Goal: Task Accomplishment & Management: Complete application form

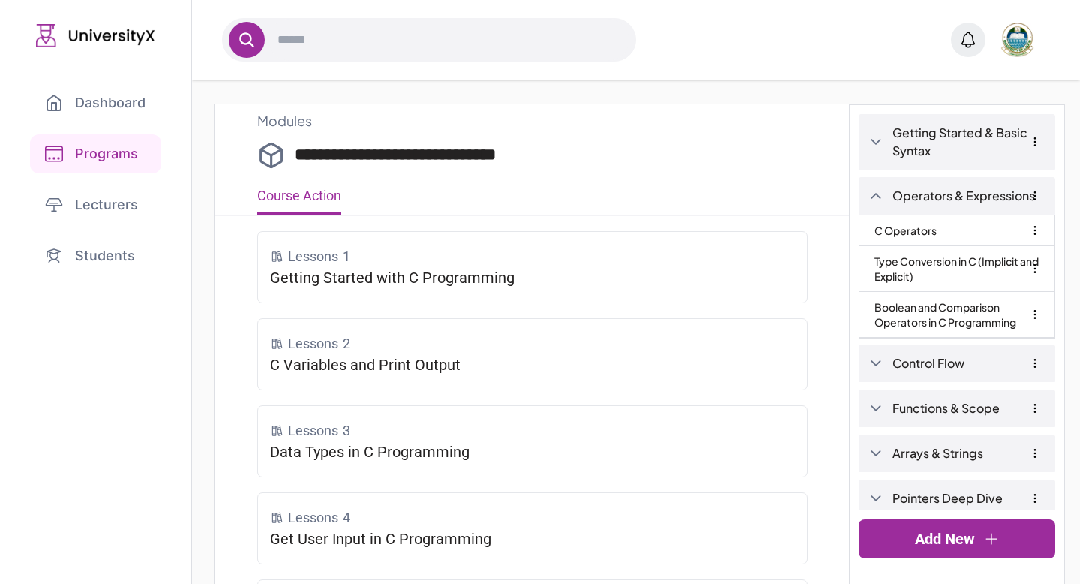
click at [98, 156] on link "Programs" at bounding box center [95, 153] width 131 height 39
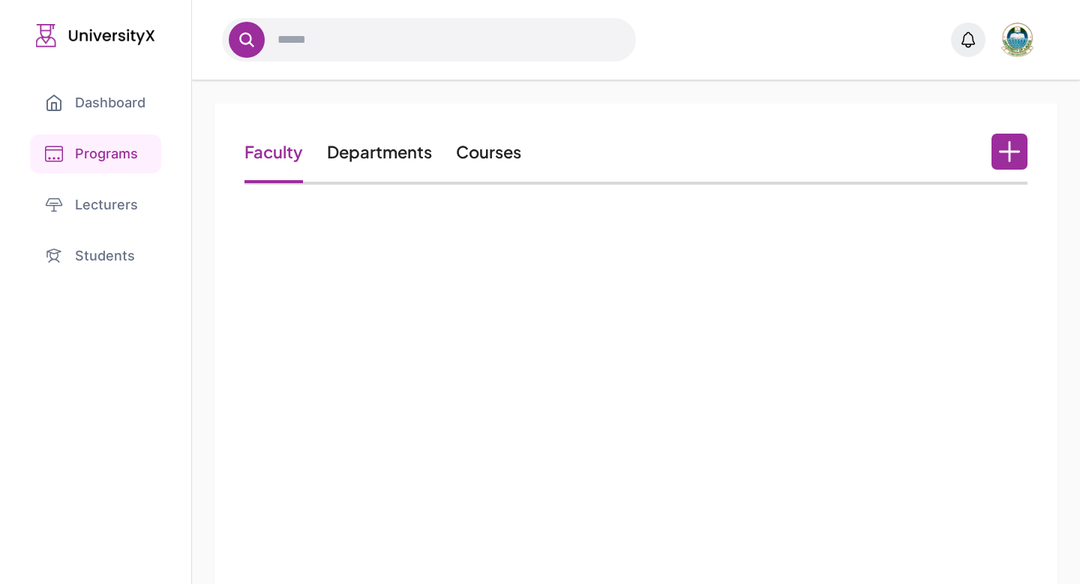
click at [508, 153] on link "Courses" at bounding box center [488, 151] width 65 height 21
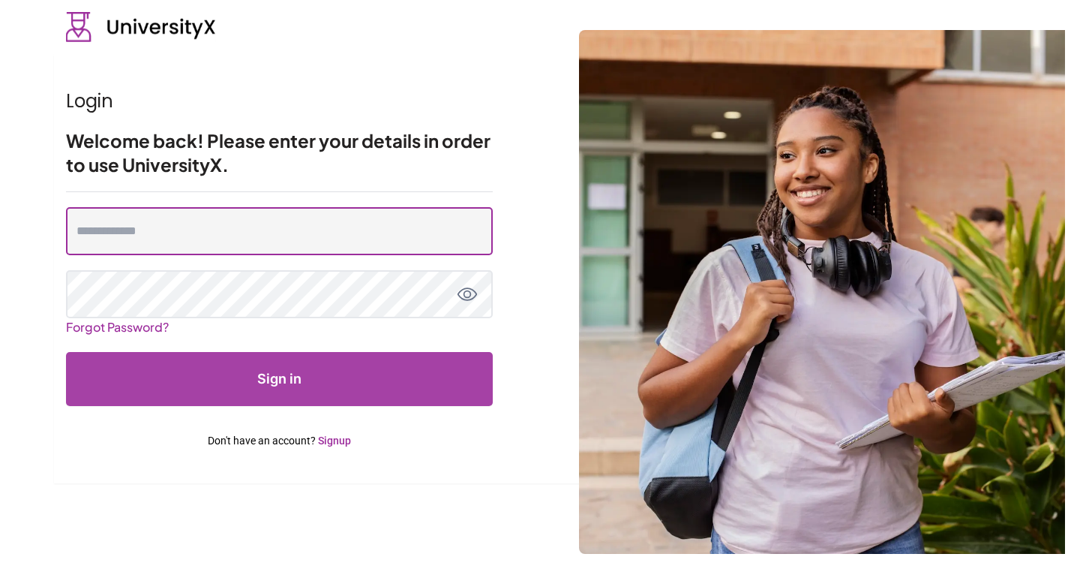
click at [188, 234] on input "email" at bounding box center [279, 231] width 427 height 48
click at [218, 236] on input "email" at bounding box center [279, 231] width 427 height 48
click at [91, 242] on input "email" at bounding box center [279, 231] width 427 height 48
click at [178, 245] on input "email" at bounding box center [279, 231] width 427 height 48
type input "**********"
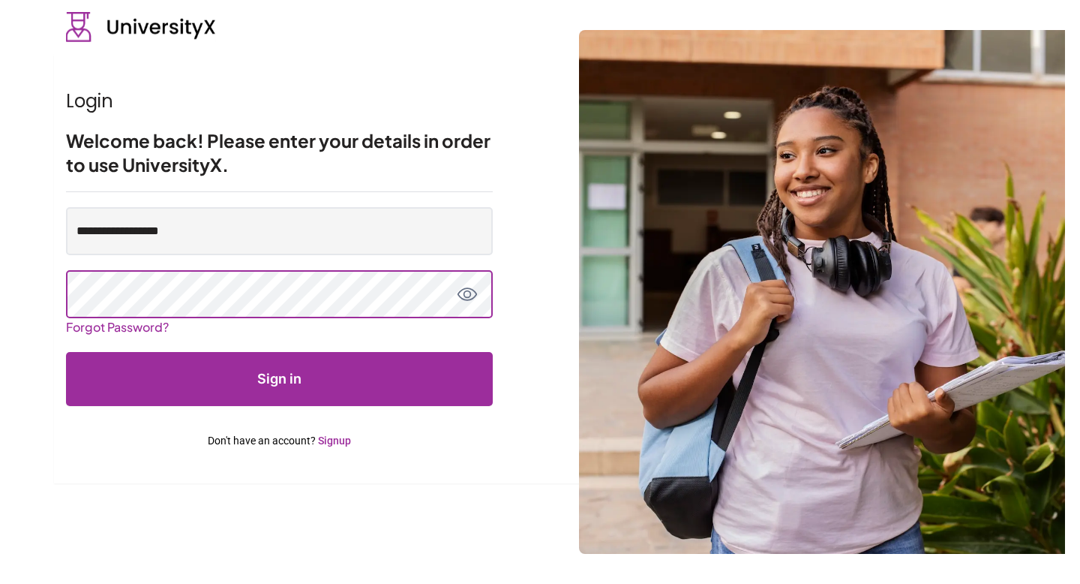
click at [66, 352] on button "Sign in" at bounding box center [279, 379] width 427 height 54
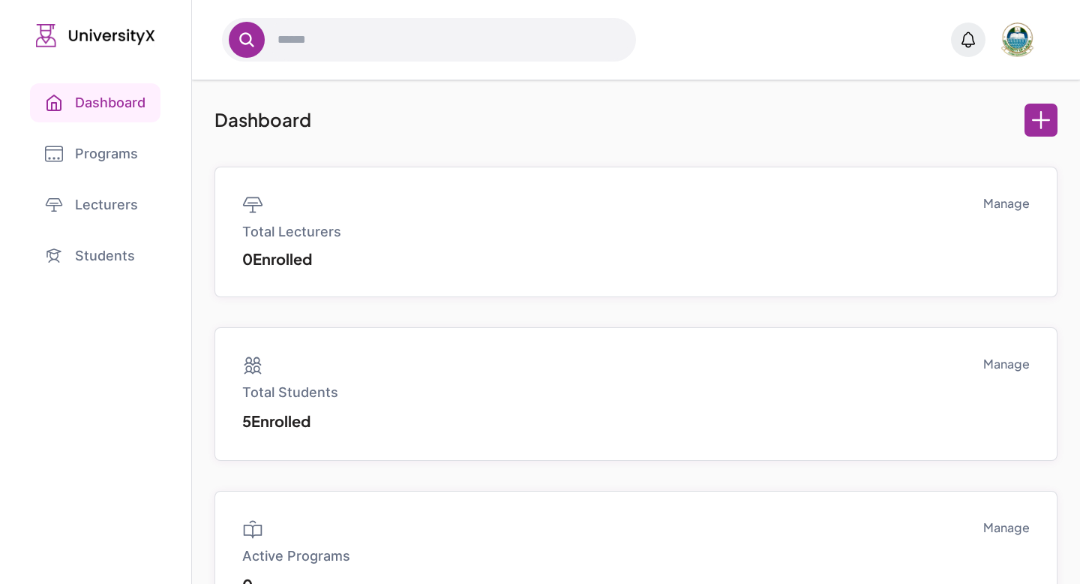
click at [113, 151] on link "Programs" at bounding box center [95, 153] width 131 height 39
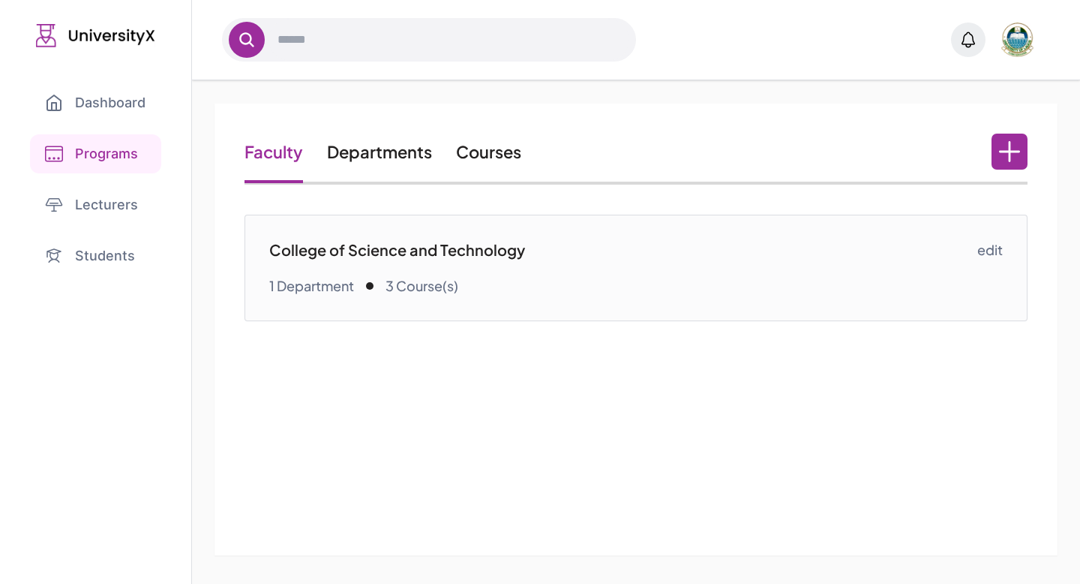
click at [486, 155] on link "Courses" at bounding box center [488, 151] width 65 height 21
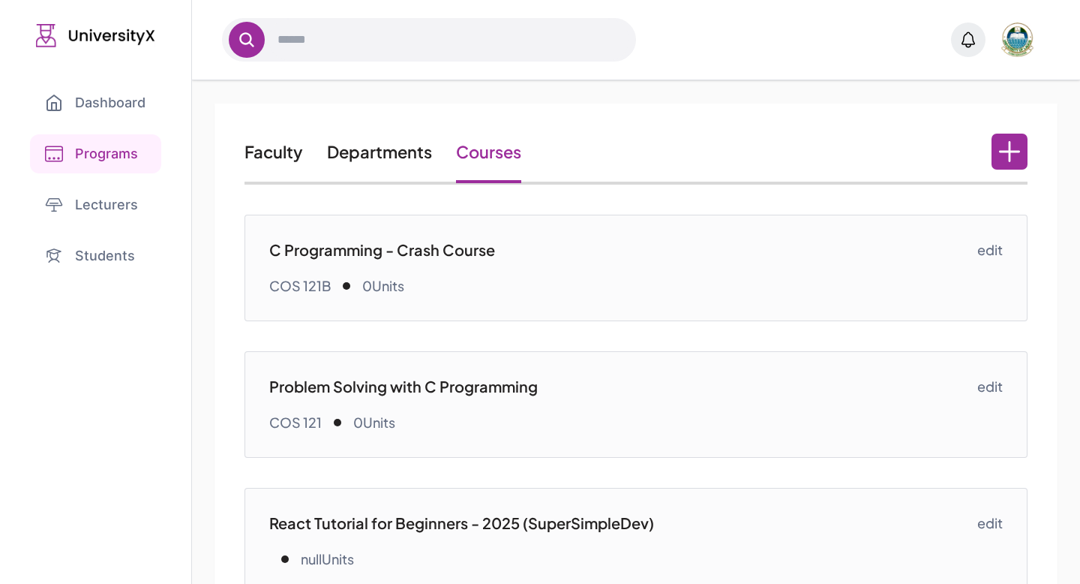
click at [1014, 141] on icon at bounding box center [1009, 151] width 21 height 21
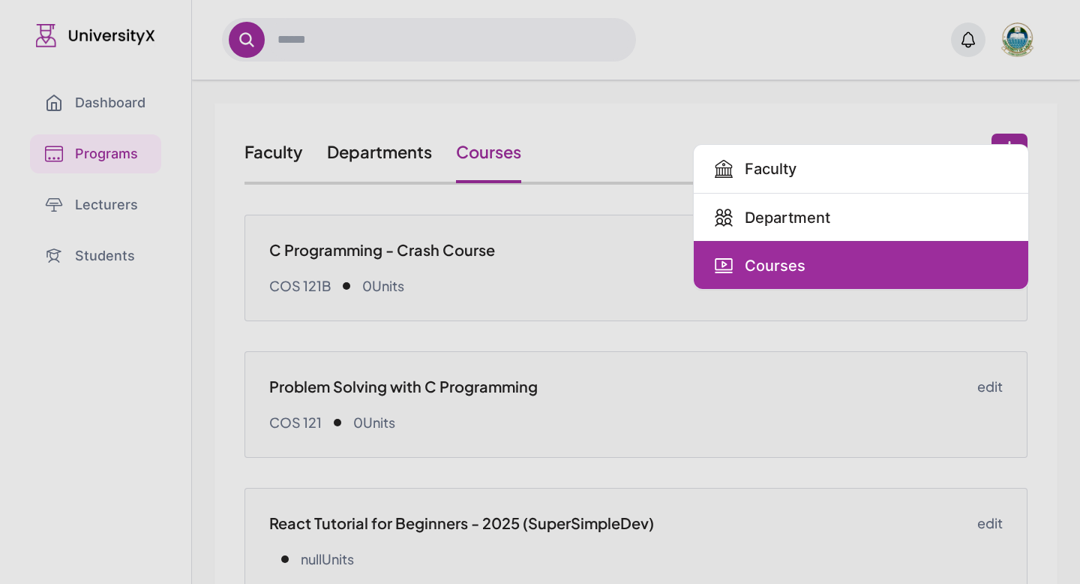
click at [852, 261] on link "Courses" at bounding box center [861, 265] width 335 height 48
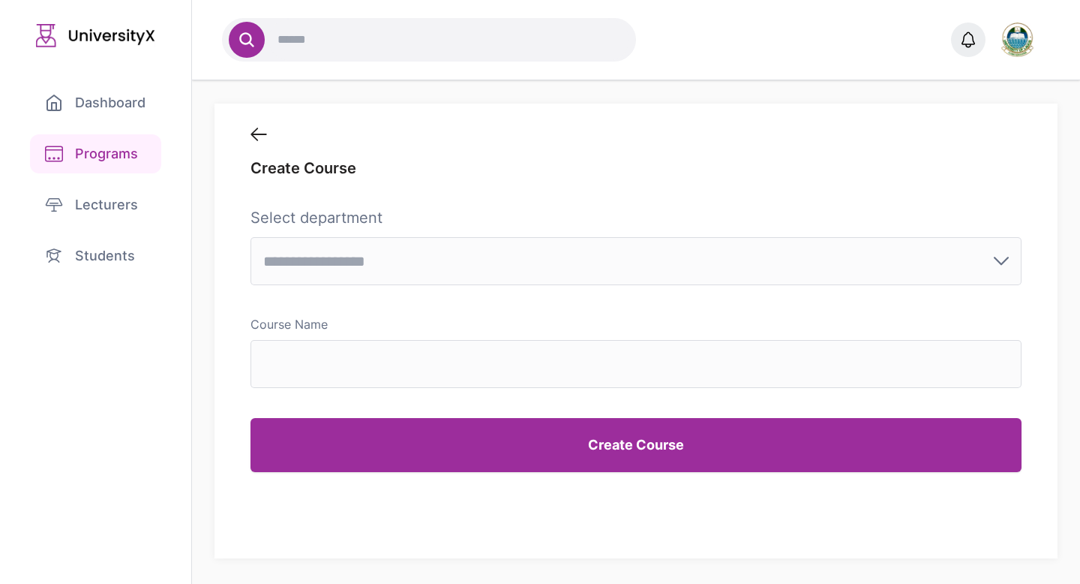
click at [695, 253] on input "text" at bounding box center [628, 261] width 730 height 17
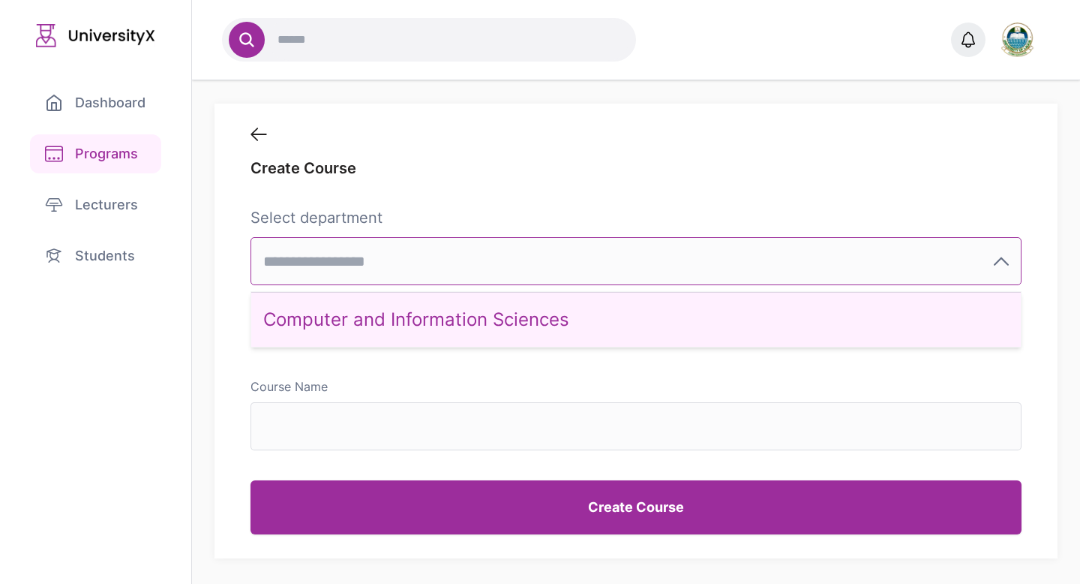
click at [562, 330] on div "Computer and Information Sciences" at bounding box center [635, 319] width 769 height 55
type input "**********"
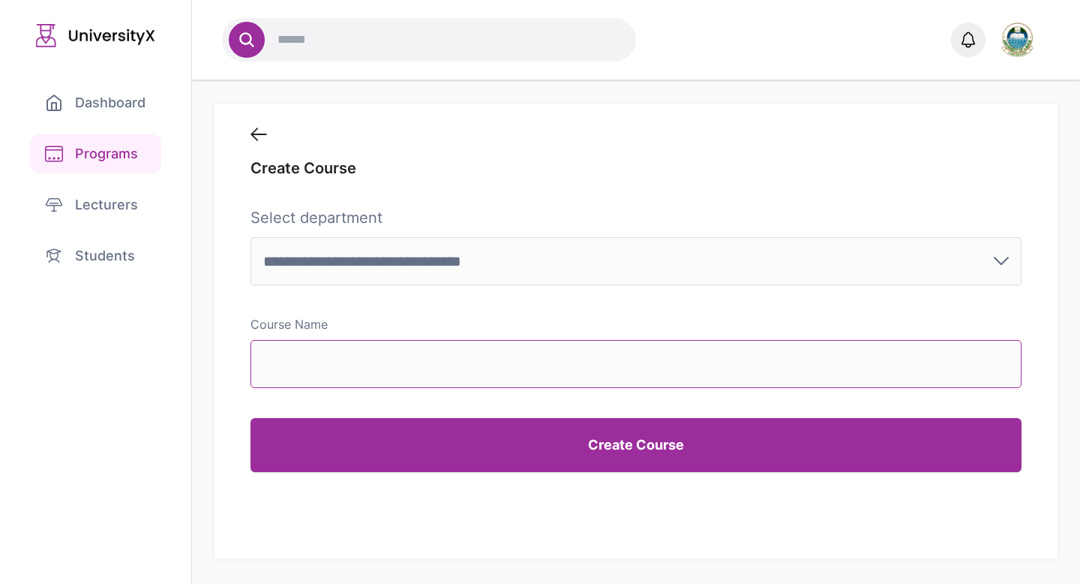
click at [493, 370] on input "Course Name" at bounding box center [636, 364] width 770 height 48
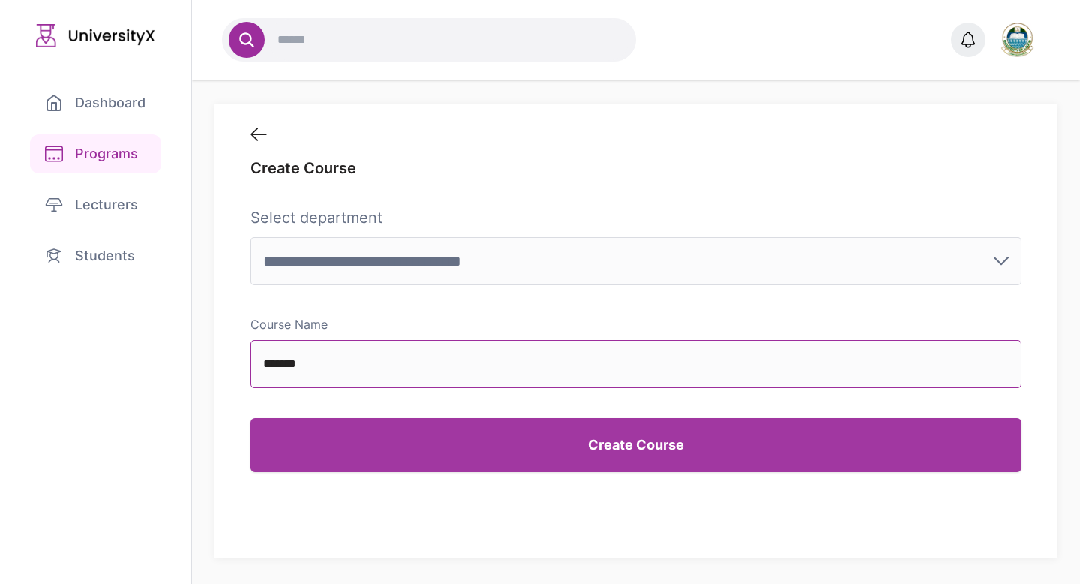
type input "*******"
click at [359, 451] on button "Create Course" at bounding box center [636, 445] width 770 height 54
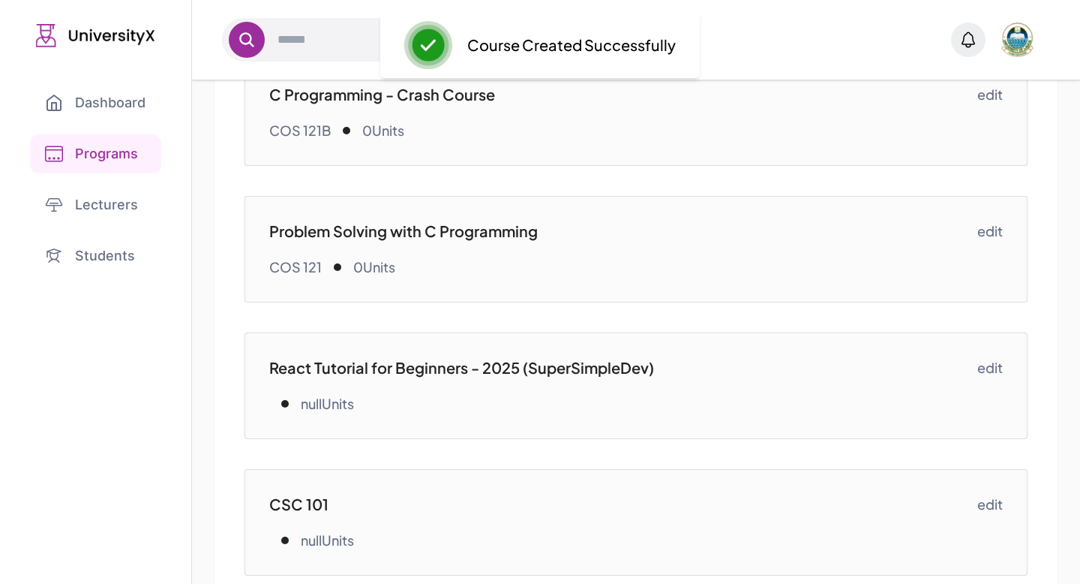
scroll to position [188, 0]
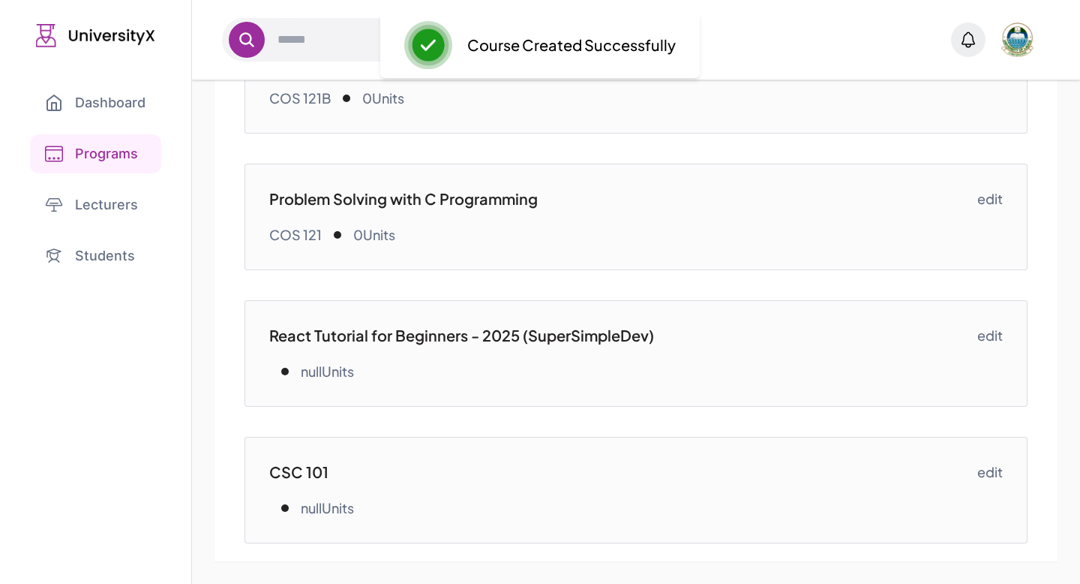
click at [413, 486] on link "CSC 101 nullUnits" at bounding box center [622, 489] width 707 height 57
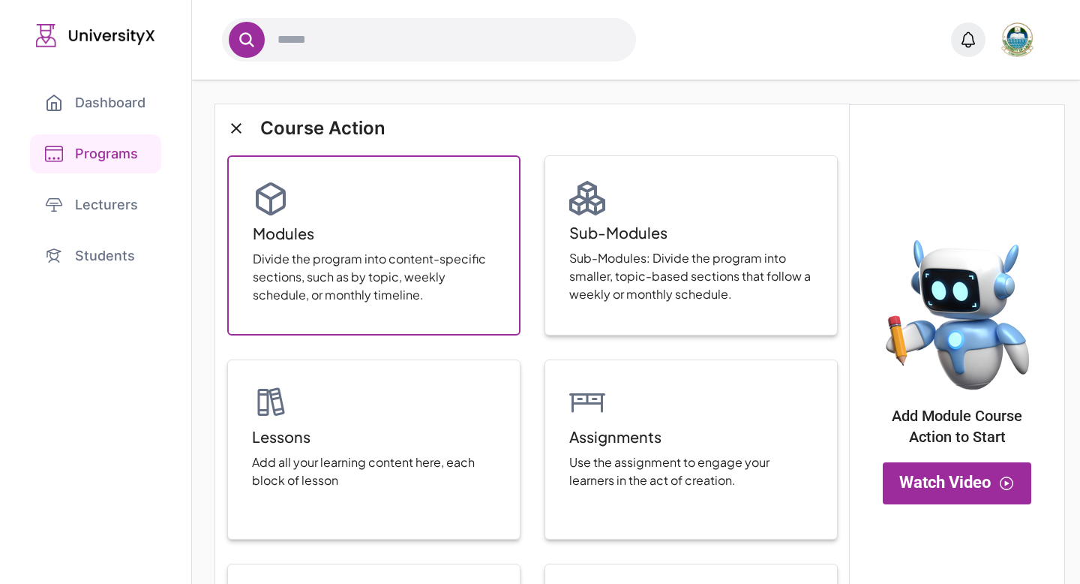
click at [366, 250] on p "Divide the program into content-specific sections, such as by topic, weekly sch…" at bounding box center [374, 277] width 242 height 54
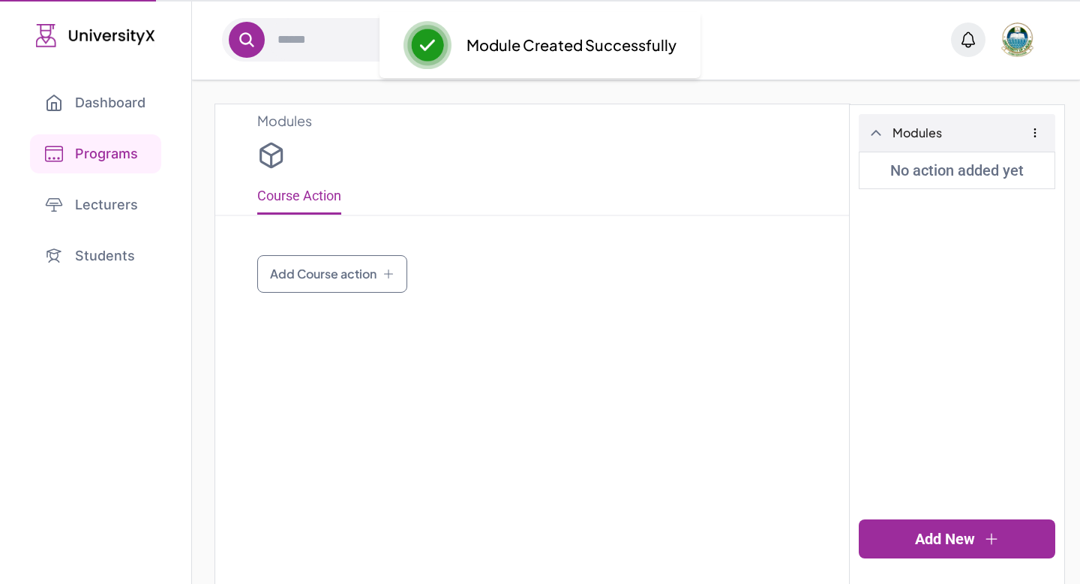
type input "*******"
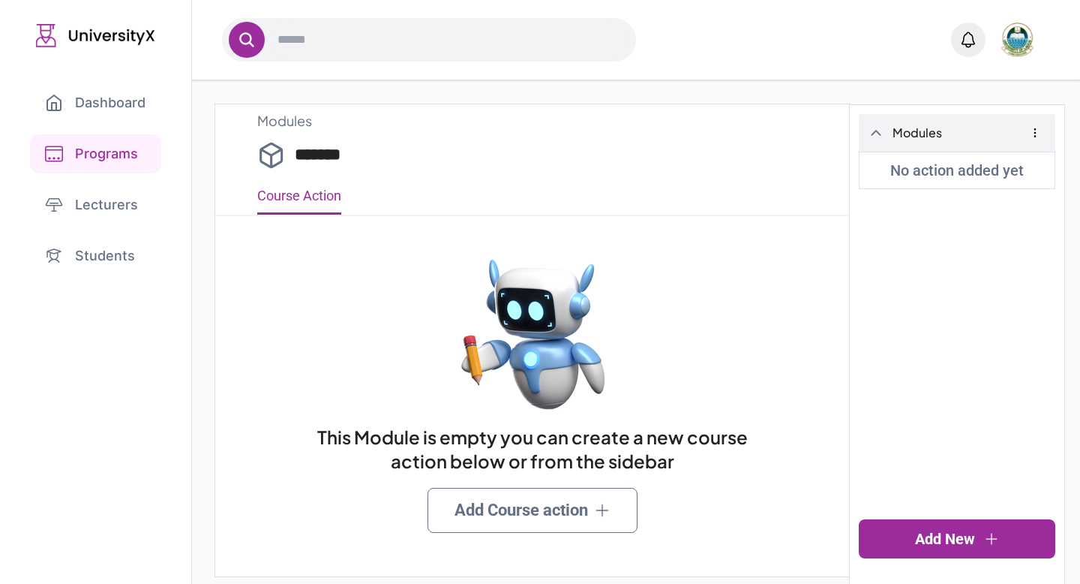
click at [932, 534] on link "Add New" at bounding box center [957, 538] width 197 height 39
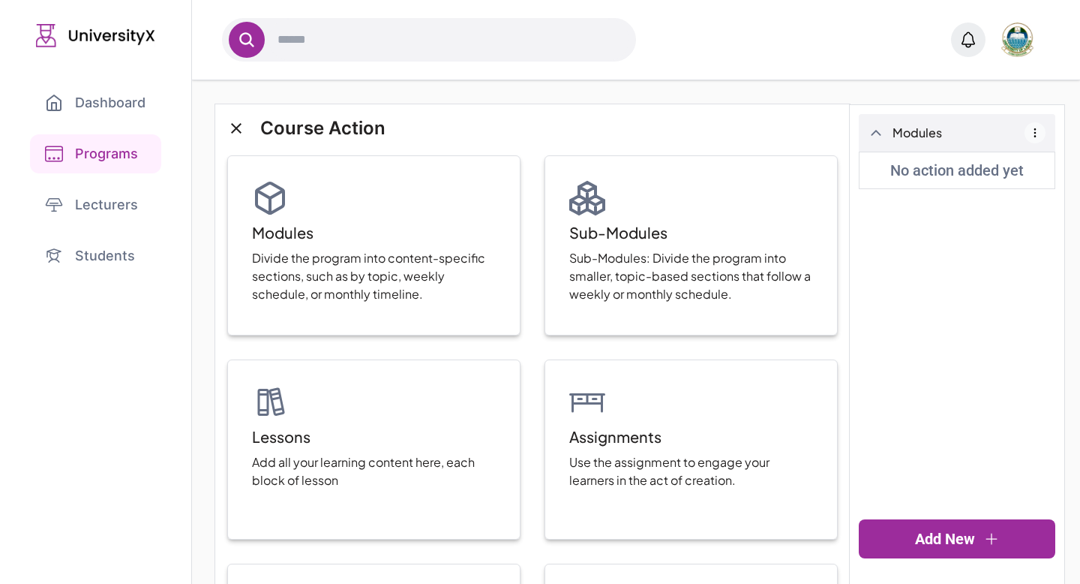
click at [1038, 131] on icon "button" at bounding box center [1035, 133] width 12 height 12
click at [1037, 131] on icon "button" at bounding box center [1035, 133] width 12 height 12
click at [956, 419] on div "Modules Rename Delete No action added yet" at bounding box center [957, 312] width 197 height 396
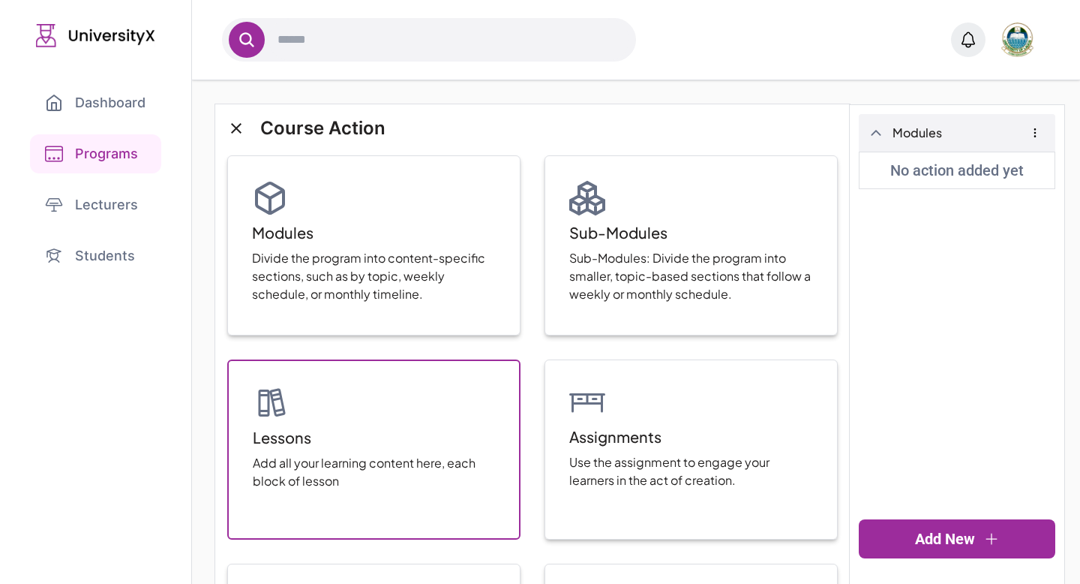
click at [474, 386] on div "Lessons Add all your learning content here, each block of lesson" at bounding box center [373, 449] width 293 height 180
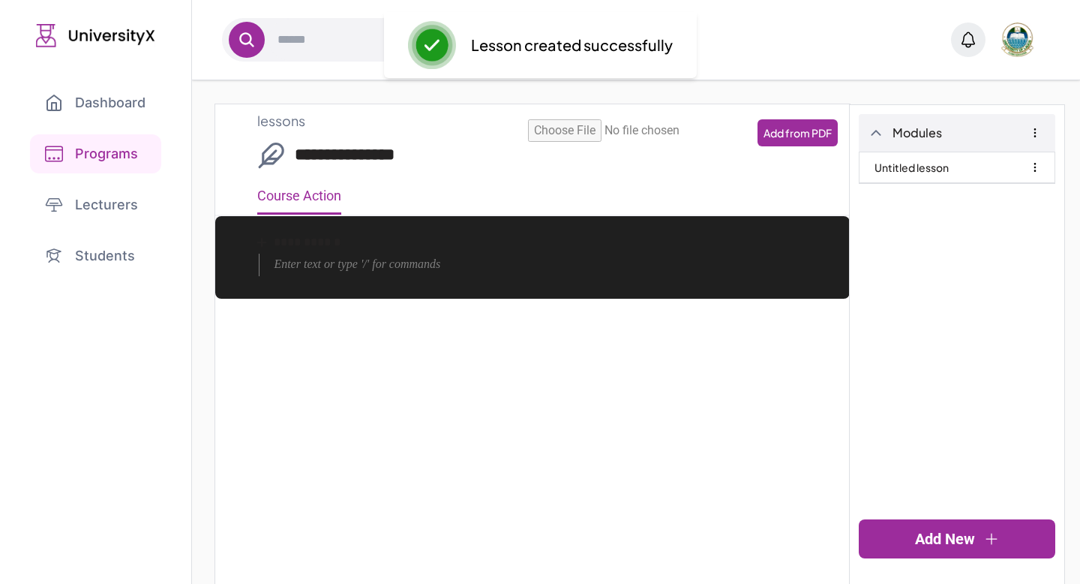
type input "**********"
click at [510, 352] on div "**********" at bounding box center [532, 396] width 635 height 584
click at [1034, 172] on icon "button" at bounding box center [1035, 167] width 12 height 12
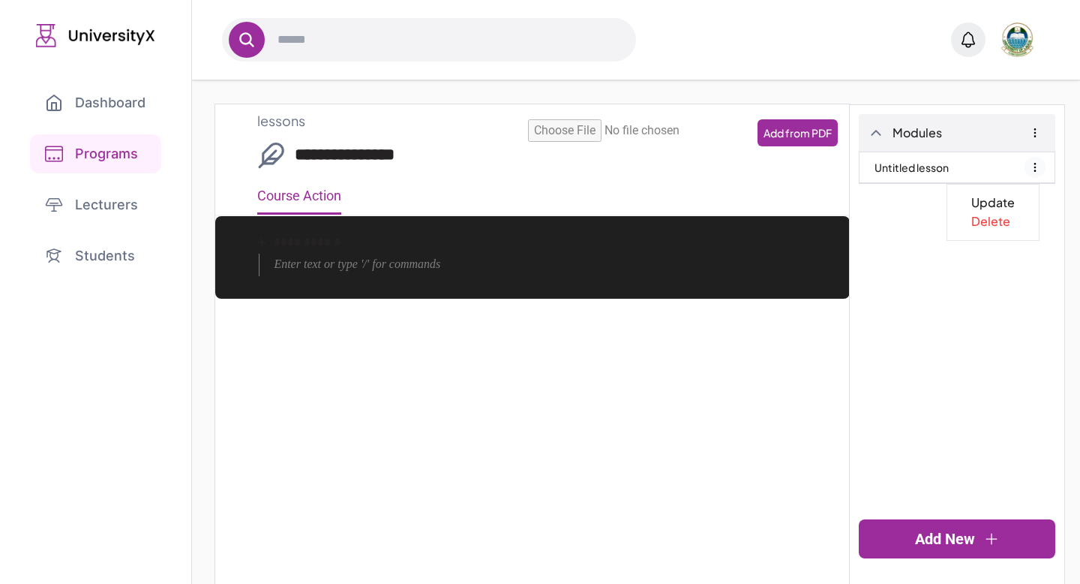
click at [1034, 172] on icon "button" at bounding box center [1035, 167] width 12 height 12
click at [925, 242] on div "Modules Untitled lesson" at bounding box center [957, 312] width 197 height 396
click at [936, 533] on link "Add New" at bounding box center [957, 538] width 197 height 39
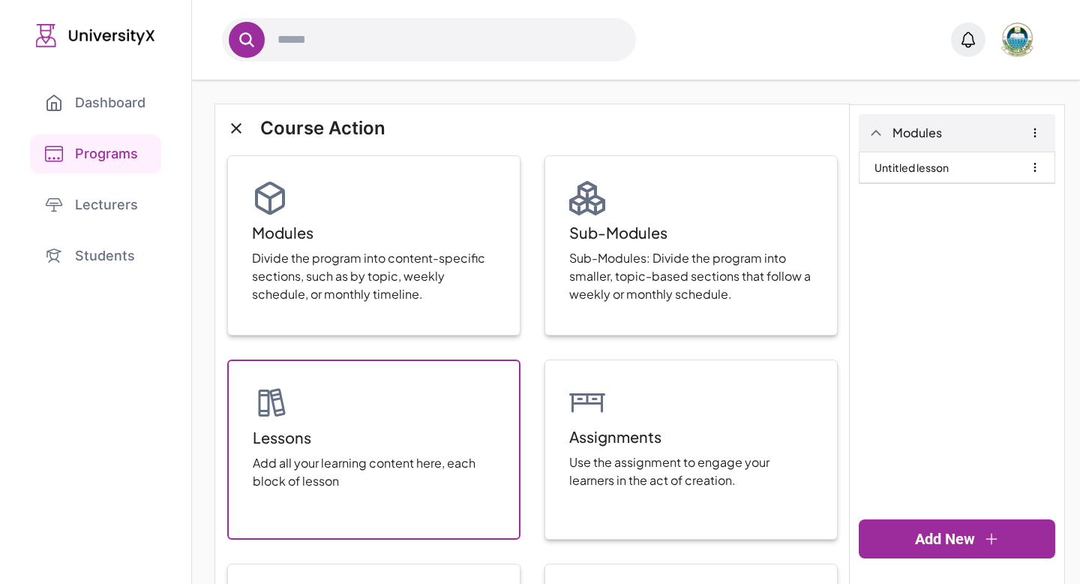
click at [395, 440] on div "Lessons Add all your learning content here, each block of lesson" at bounding box center [373, 449] width 293 height 180
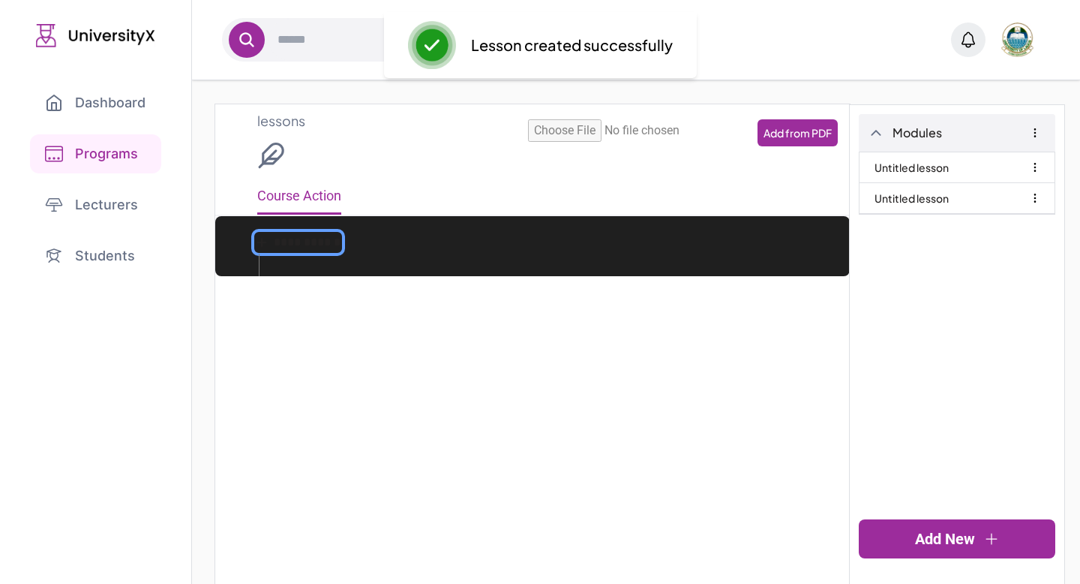
type input "**********"
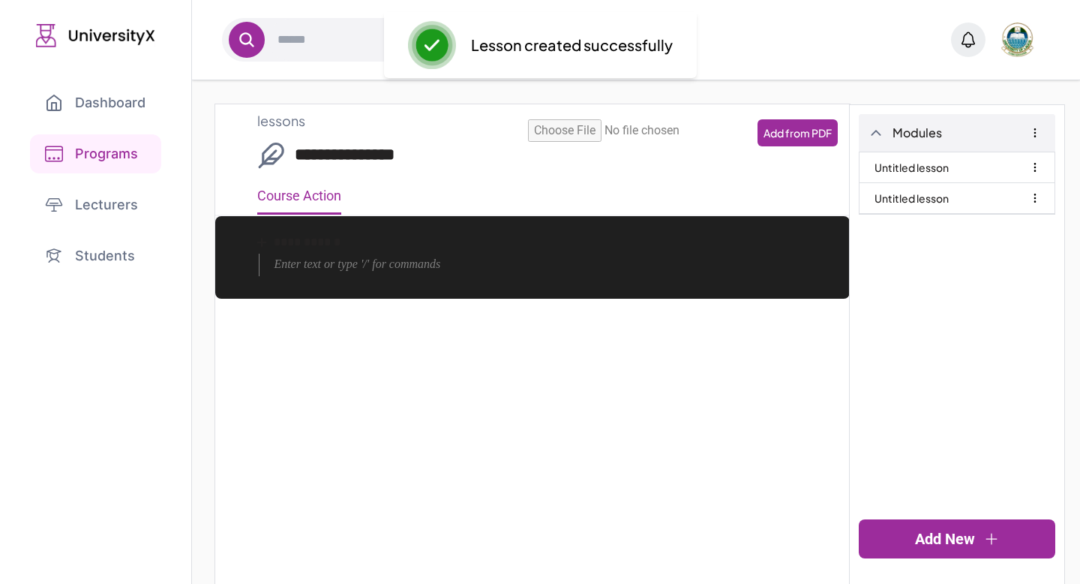
click at [944, 173] on link "Untitled lesson" at bounding box center [912, 167] width 74 height 30
click at [278, 127] on div "Add from PDF" at bounding box center [532, 136] width 635 height 35
click at [275, 127] on div "Add from PDF" at bounding box center [532, 136] width 635 height 35
click at [238, 125] on div "Add from PDF" at bounding box center [532, 136] width 635 height 35
